Goal: Information Seeking & Learning: Learn about a topic

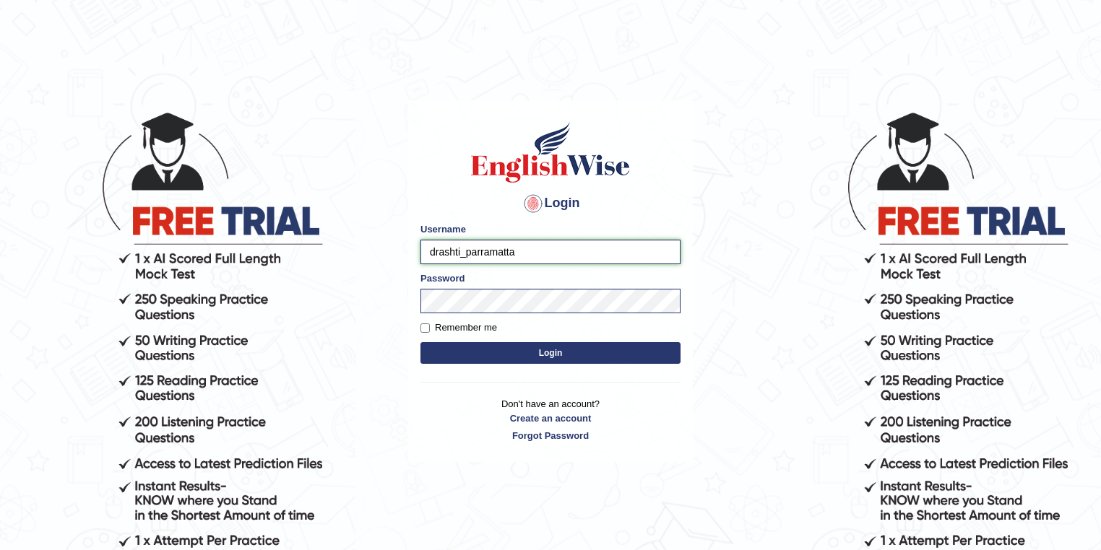
drag, startPoint x: 458, startPoint y: 252, endPoint x: 424, endPoint y: 253, distance: 34.0
click at [424, 253] on input "drashti_parramatta" at bounding box center [550, 252] width 260 height 25
type input "maitree_parramatta"
click at [530, 350] on button "Login" at bounding box center [550, 353] width 260 height 22
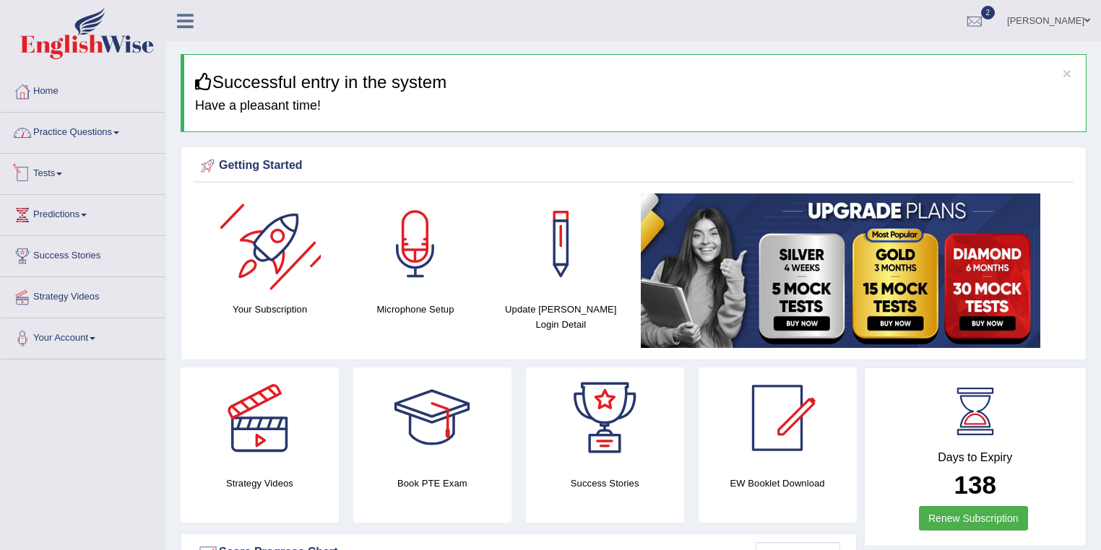
click at [87, 138] on link "Practice Questions" at bounding box center [83, 131] width 165 height 36
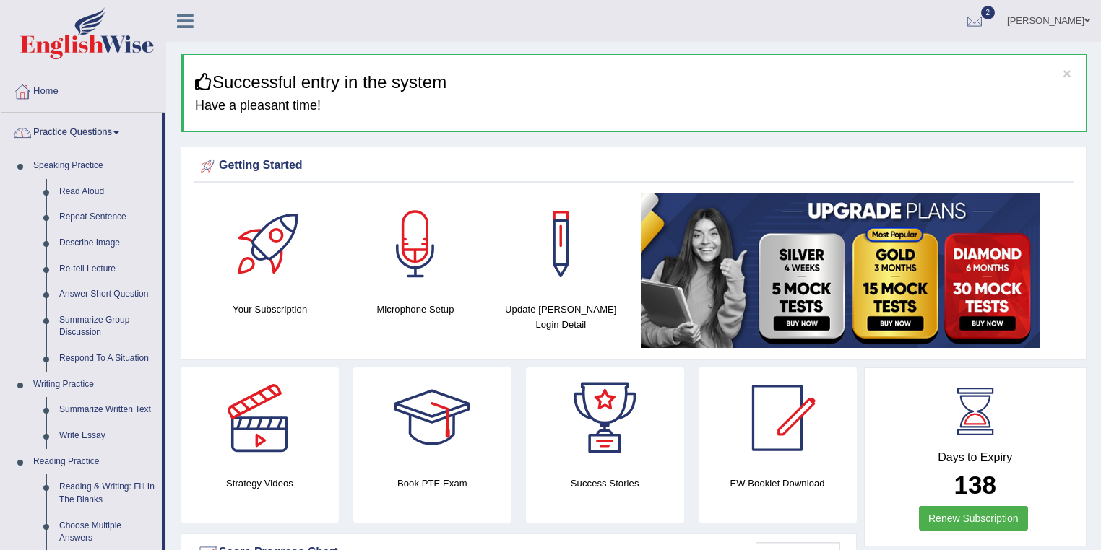
click at [96, 139] on link "Practice Questions" at bounding box center [81, 131] width 161 height 36
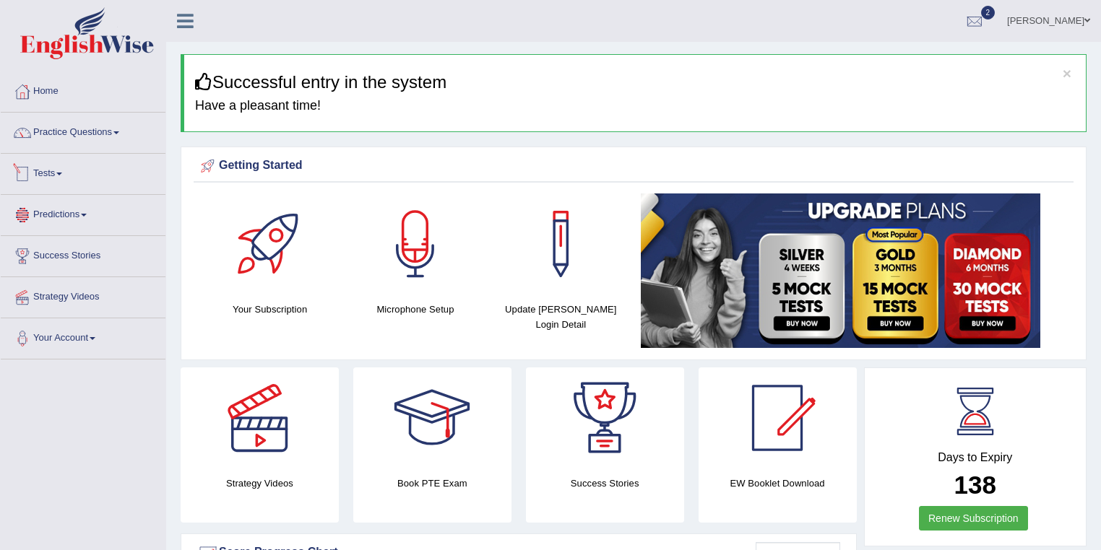
click at [95, 213] on link "Predictions" at bounding box center [83, 213] width 165 height 36
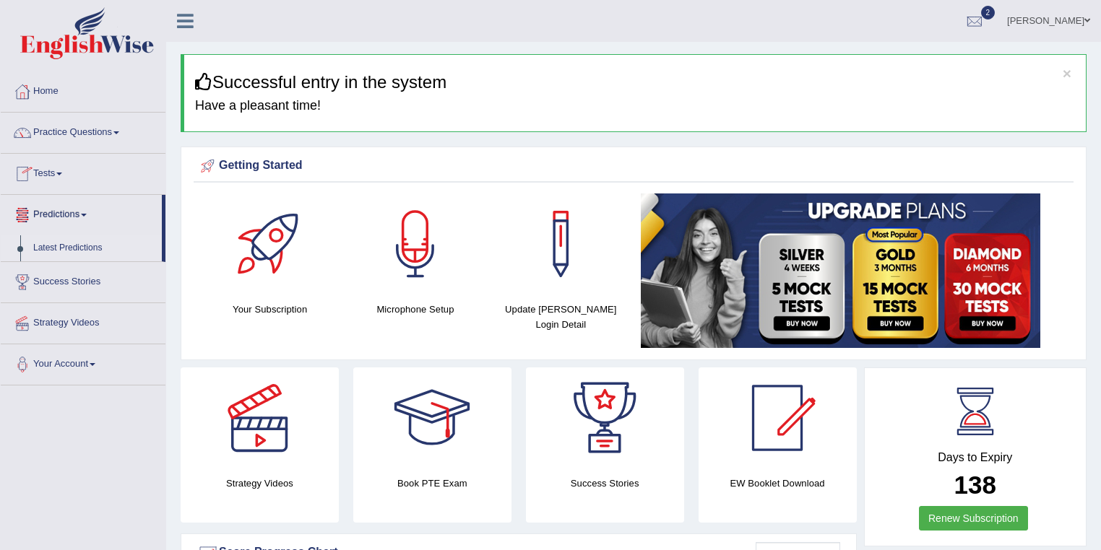
click at [95, 248] on link "Latest Predictions" at bounding box center [94, 248] width 135 height 26
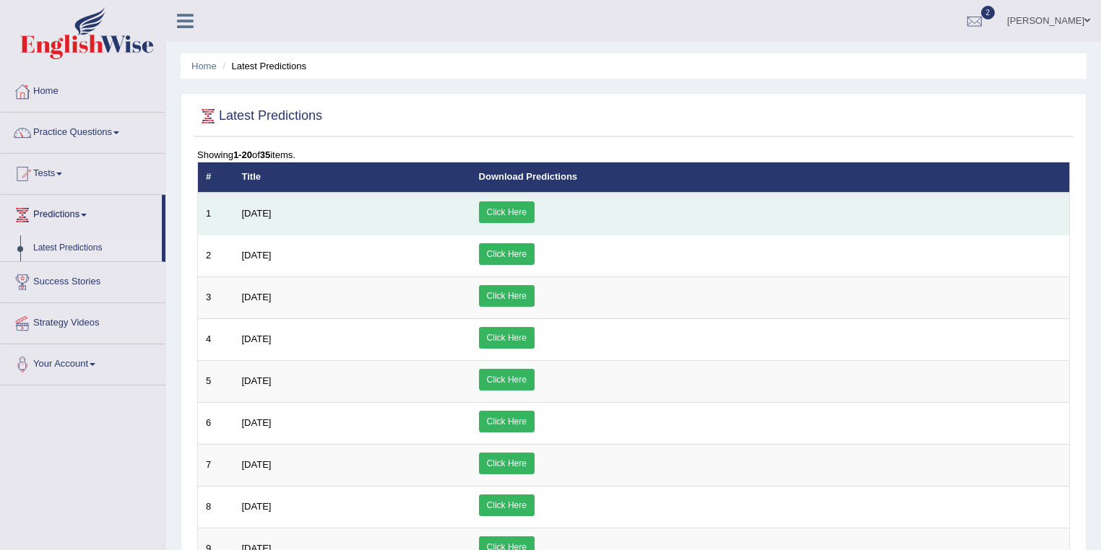
click at [534, 209] on link "Click Here" at bounding box center [507, 213] width 56 height 22
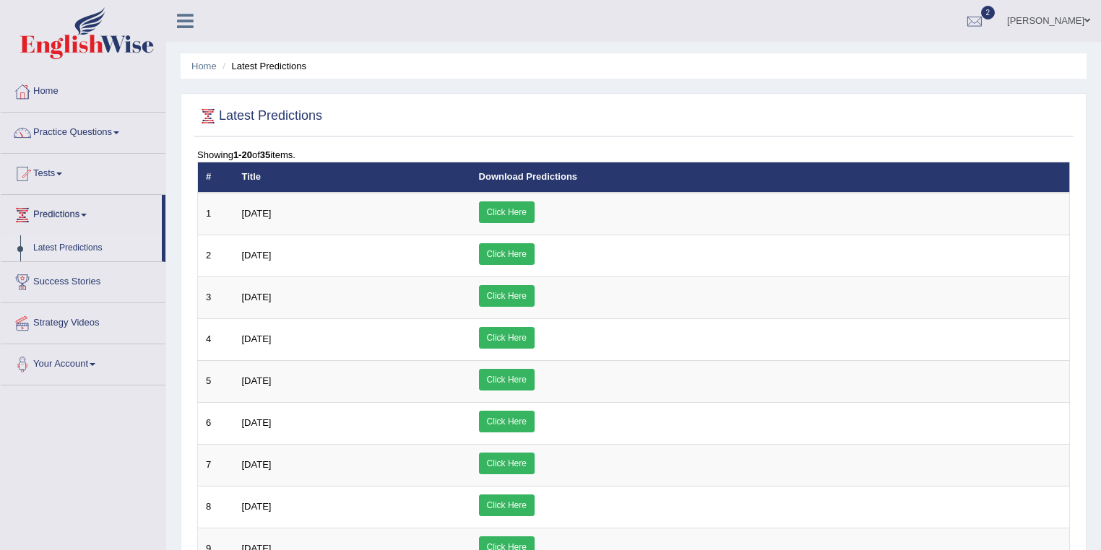
click at [1055, 21] on link "Maitree Dhyani" at bounding box center [1048, 19] width 105 height 38
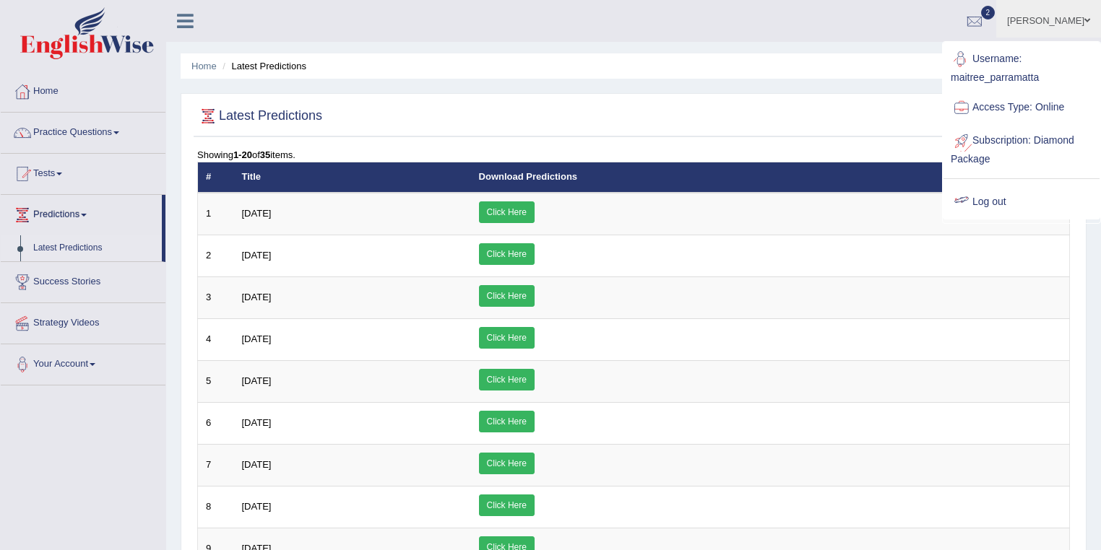
click at [1000, 208] on link "Log out" at bounding box center [1021, 202] width 156 height 33
